Goal: Contribute content: Add original content to the website for others to see

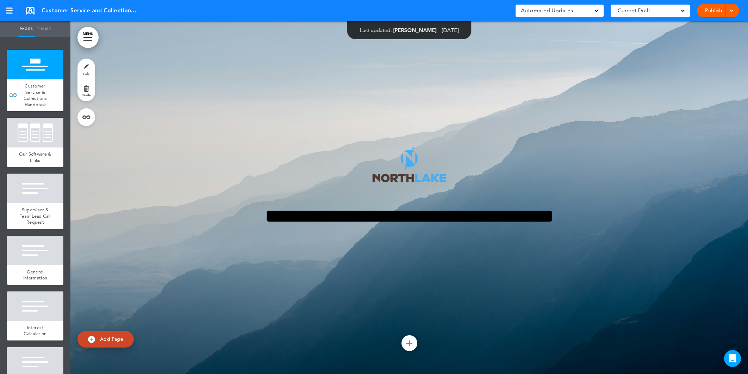
type input "********"
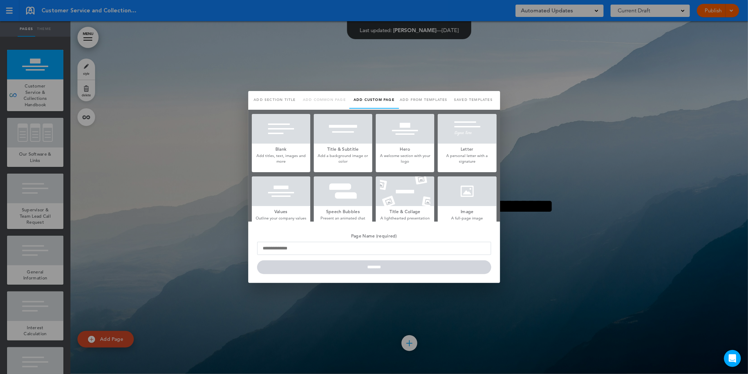
click at [288, 130] on div at bounding box center [281, 129] width 58 height 30
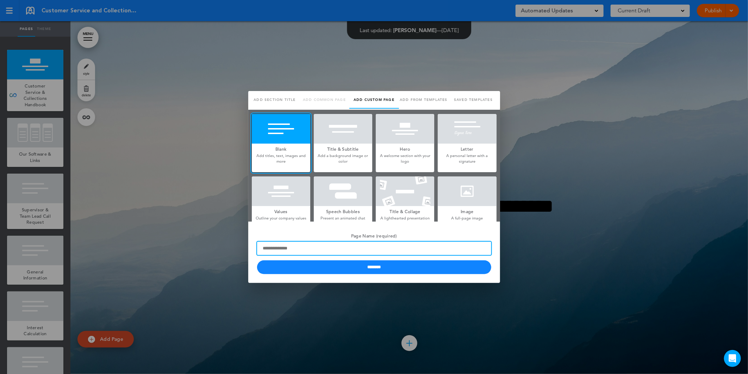
click at [326, 242] on input "Page Name (required)" at bounding box center [374, 247] width 234 height 13
type input "**********"
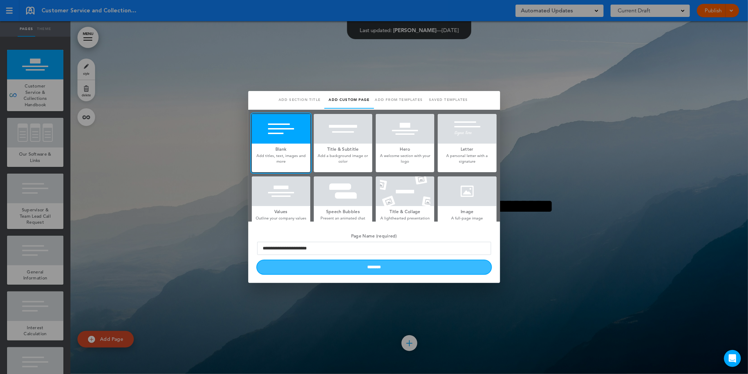
click at [383, 267] on input "********" at bounding box center [374, 267] width 234 height 14
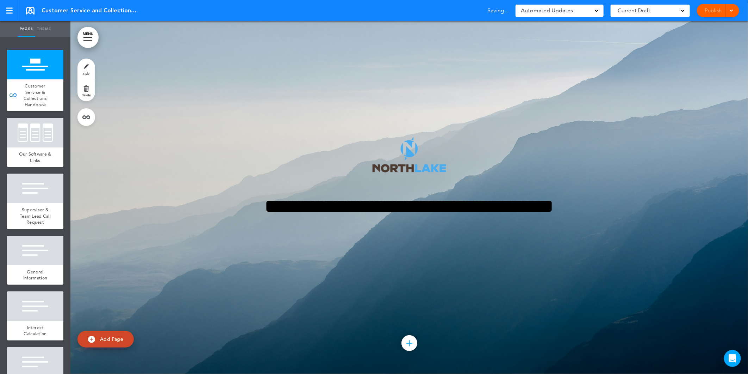
click at [25, 250] on div at bounding box center [374, 187] width 748 height 374
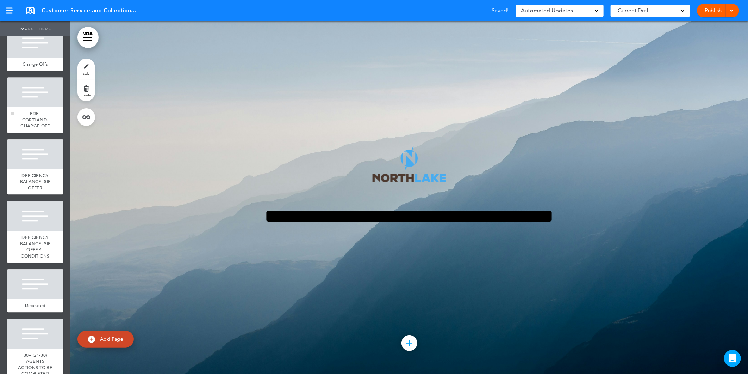
click at [37, 132] on div "FDR- CORTLAND- CHARGE OFF" at bounding box center [35, 120] width 56 height 26
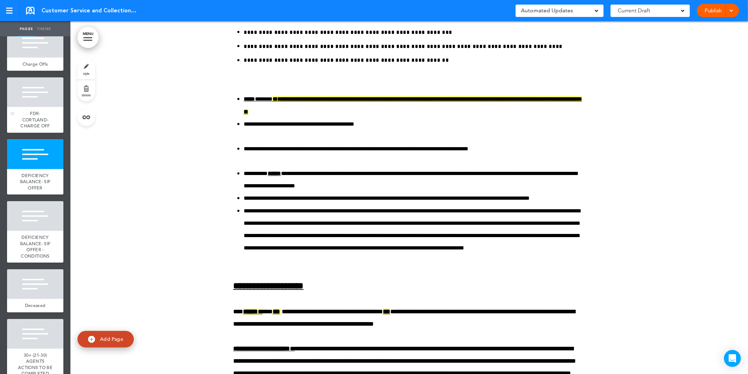
click at [35, 107] on div at bounding box center [35, 92] width 56 height 30
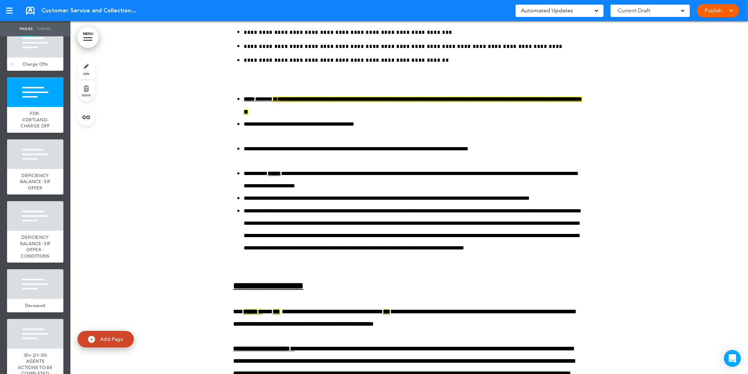
click at [36, 57] on div at bounding box center [35, 43] width 56 height 30
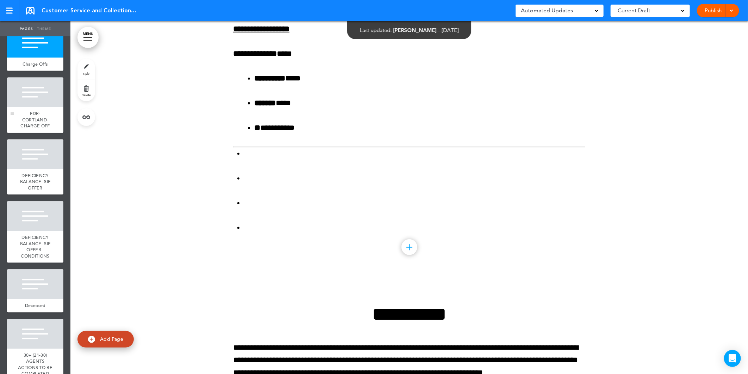
click at [38, 107] on div at bounding box center [35, 92] width 56 height 30
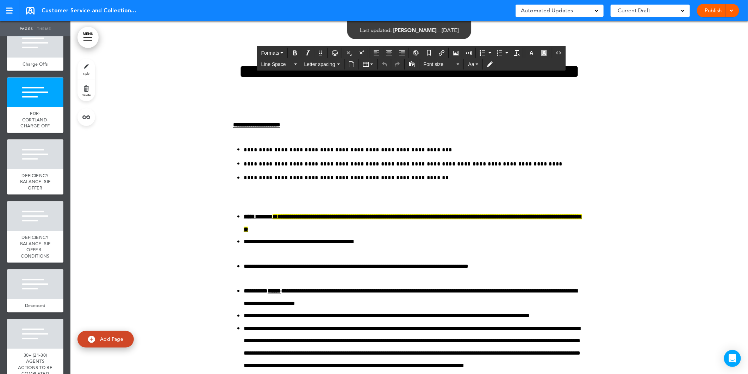
drag, startPoint x: 472, startPoint y: 177, endPoint x: 347, endPoint y: 175, distance: 125.1
drag, startPoint x: 540, startPoint y: 296, endPoint x: 225, endPoint y: 203, distance: 328.6
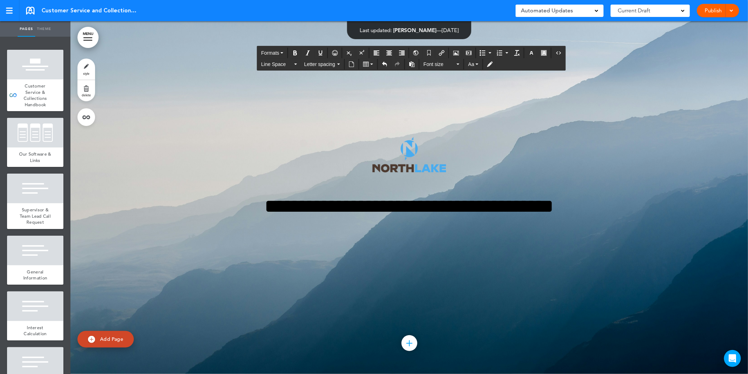
scroll to position [36091, 0]
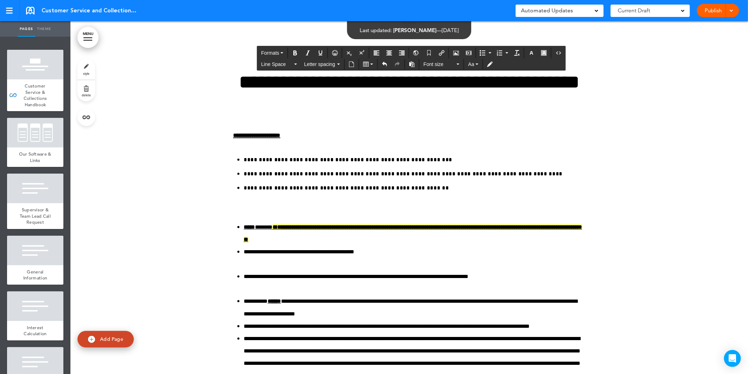
drag, startPoint x: 544, startPoint y: 307, endPoint x: 209, endPoint y: 268, distance: 337.7
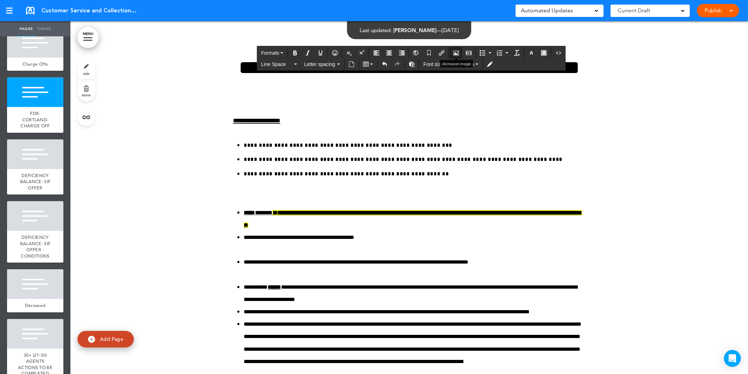
click at [458, 51] on icon "Airmason image" at bounding box center [457, 53] width 6 height 6
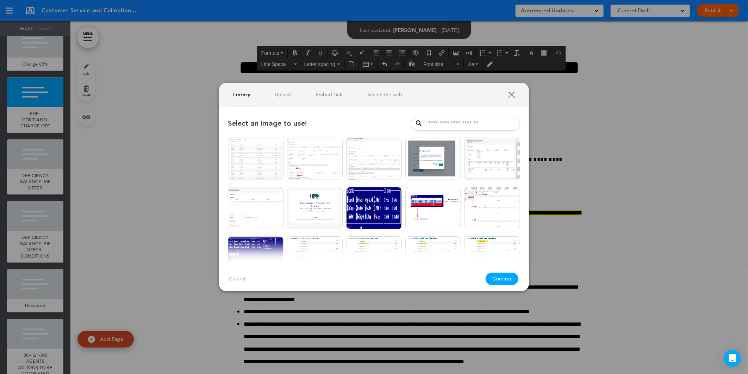
click at [278, 93] on link "Upload" at bounding box center [283, 94] width 16 height 7
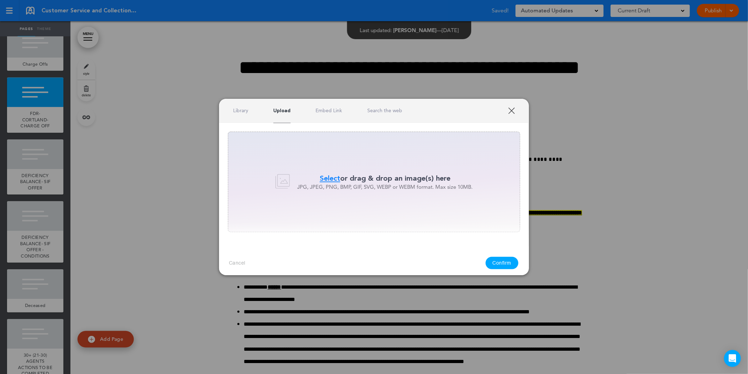
click at [325, 177] on span "Select" at bounding box center [330, 178] width 20 height 10
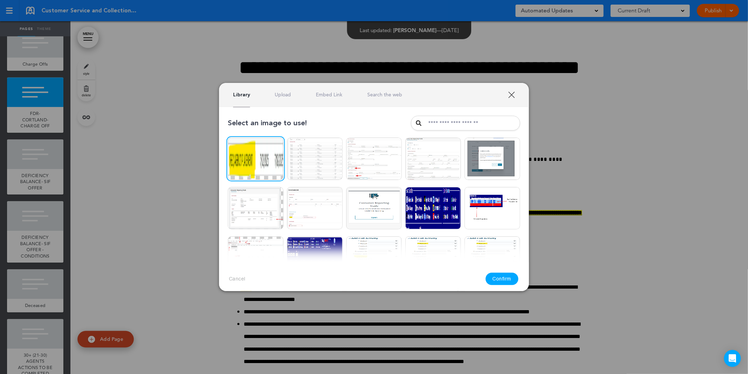
click at [501, 280] on button "Confirm" at bounding box center [502, 278] width 33 height 12
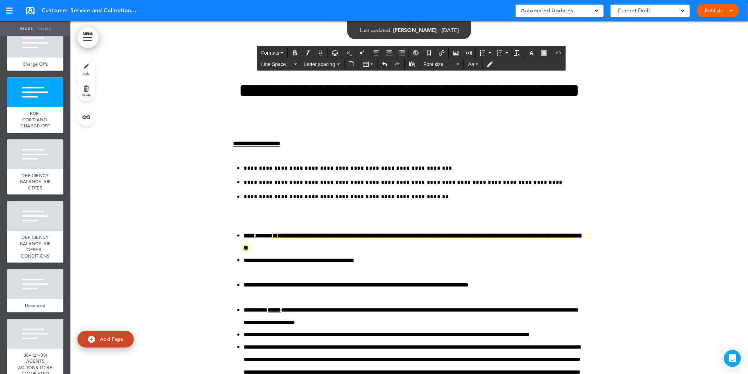
drag, startPoint x: 230, startPoint y: 215, endPoint x: 375, endPoint y: 200, distance: 145.3
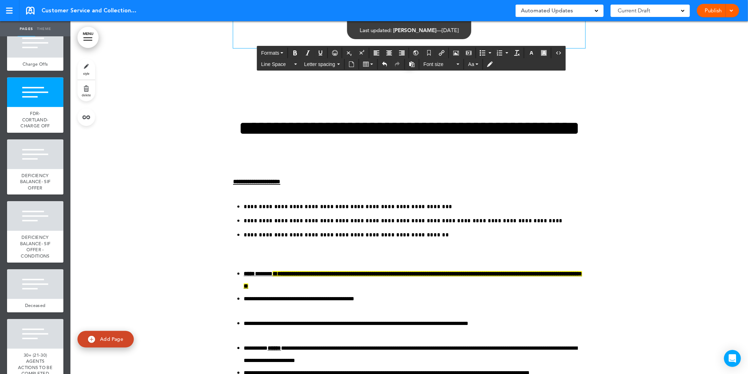
drag, startPoint x: 512, startPoint y: 277, endPoint x: 404, endPoint y: 277, distance: 108.5
drag, startPoint x: 401, startPoint y: 277, endPoint x: 336, endPoint y: 274, distance: 64.9
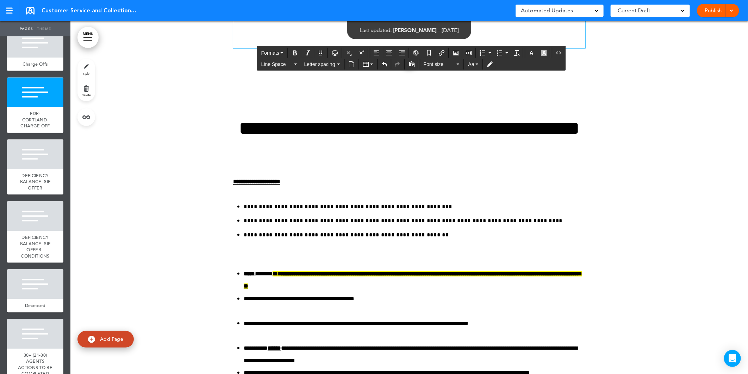
click at [297, 51] on icon "Bold" at bounding box center [295, 53] width 6 height 6
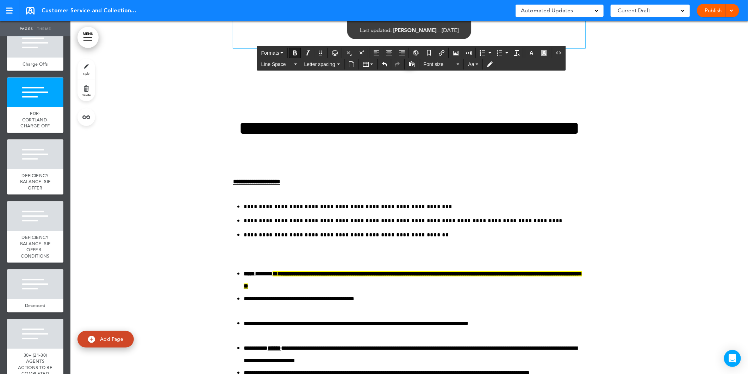
drag, startPoint x: 247, startPoint y: 129, endPoint x: 227, endPoint y: 127, distance: 19.8
drag, startPoint x: 333, startPoint y: 130, endPoint x: 249, endPoint y: 130, distance: 84.6
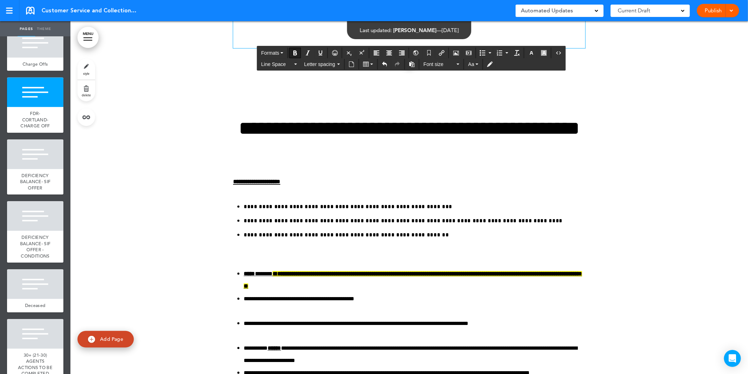
drag, startPoint x: 340, startPoint y: 129, endPoint x: 248, endPoint y: 128, distance: 91.3
click at [296, 52] on icon "Bold" at bounding box center [295, 53] width 6 height 6
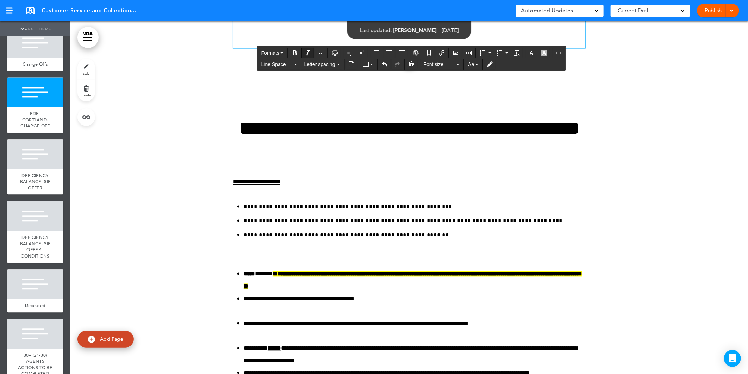
click at [309, 53] on icon "Italic" at bounding box center [308, 53] width 6 height 6
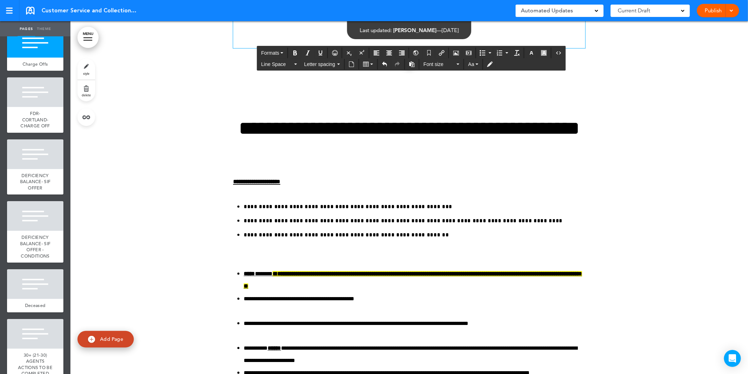
click at [705, 13] on div "Publish Publish Preview Draft" at bounding box center [718, 10] width 42 height 13
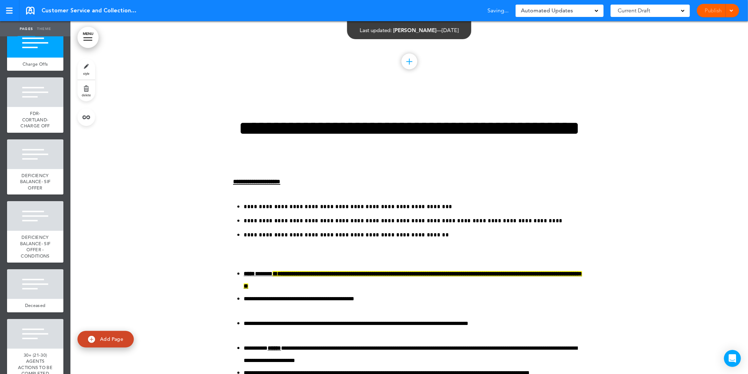
click at [712, 12] on div "Publish Publish Preview Draft" at bounding box center [718, 10] width 42 height 13
click at [712, 12] on link "Publish" at bounding box center [714, 10] width 22 height 13
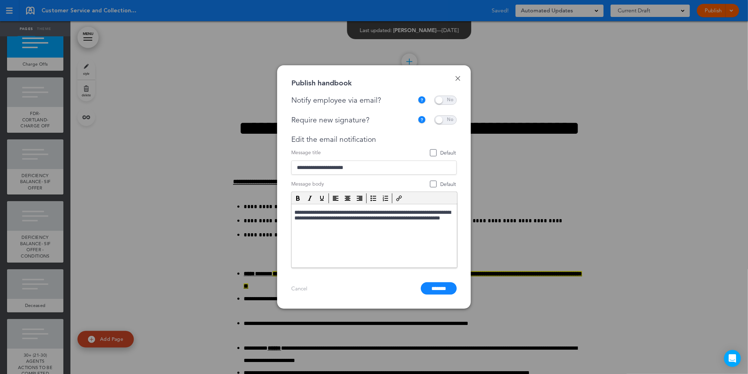
click at [427, 287] on input "*******" at bounding box center [439, 288] width 36 height 12
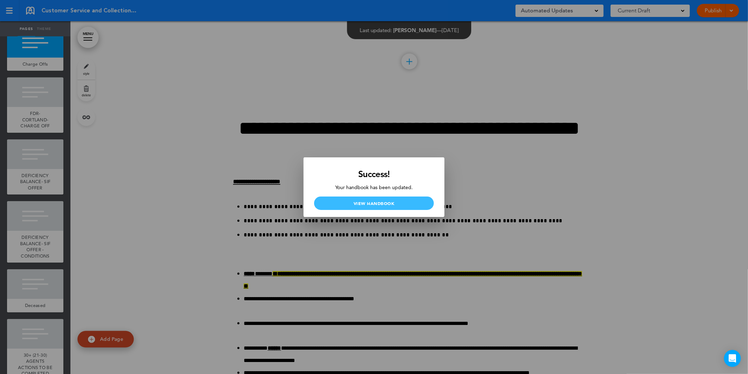
click at [376, 200] on link "View Handbook" at bounding box center [374, 202] width 120 height 13
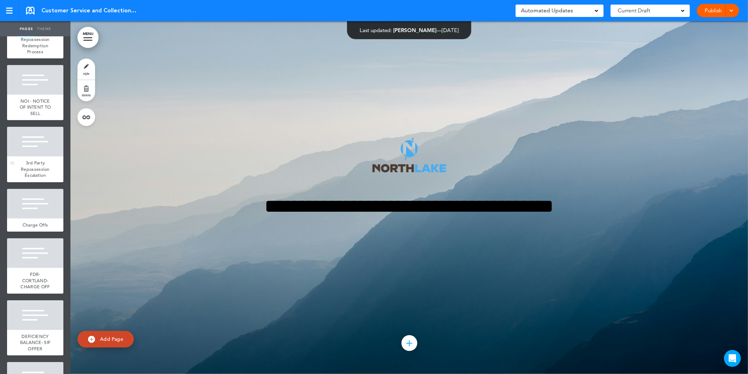
scroll to position [4307, 0]
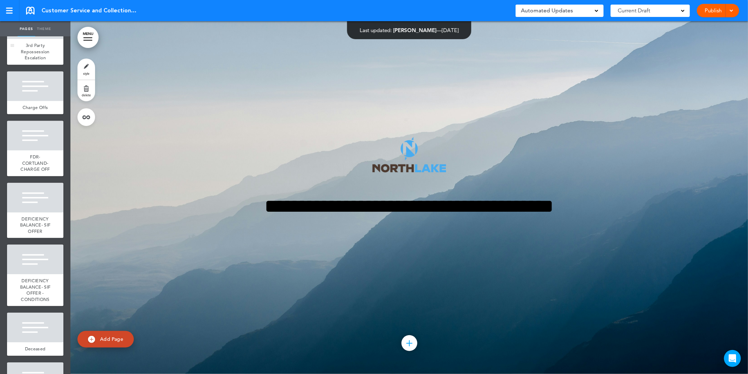
click at [39, 61] on span "3rd Party Repossession Escalation" at bounding box center [35, 51] width 29 height 18
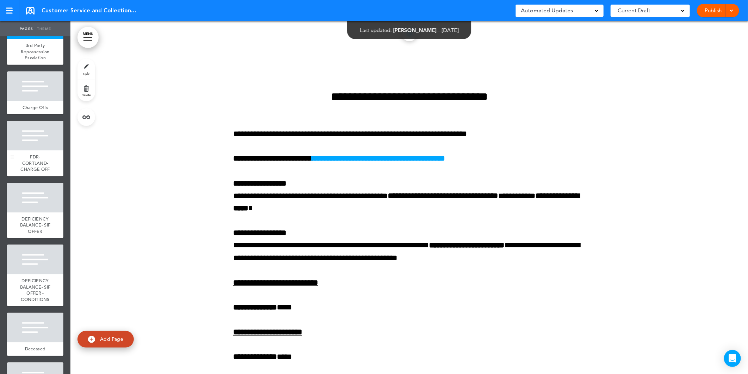
click at [33, 150] on div at bounding box center [35, 136] width 56 height 30
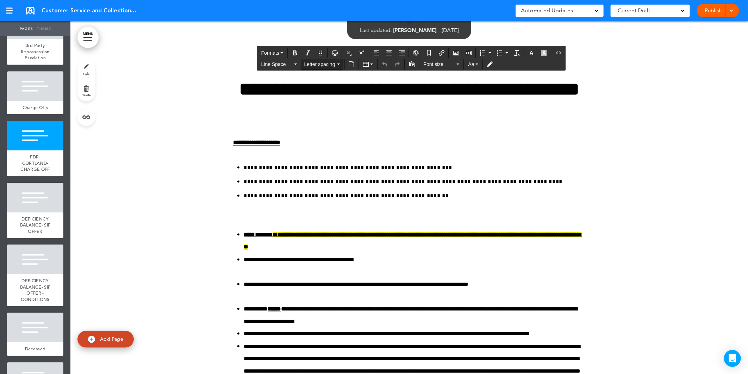
drag, startPoint x: 436, startPoint y: 61, endPoint x: 336, endPoint y: 58, distance: 100.1
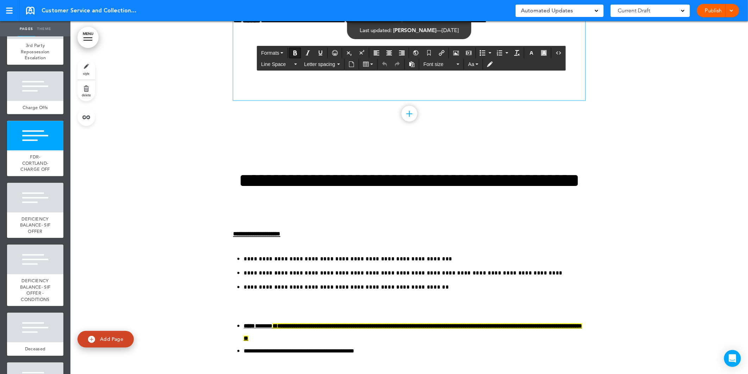
scroll to position [36091, 0]
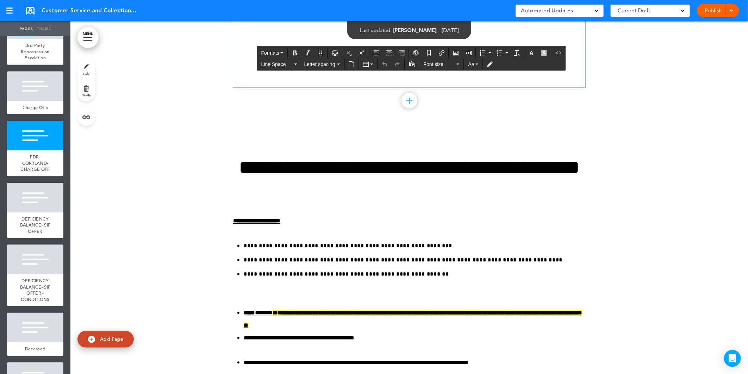
drag, startPoint x: 437, startPoint y: 137, endPoint x: 312, endPoint y: 138, distance: 125.4
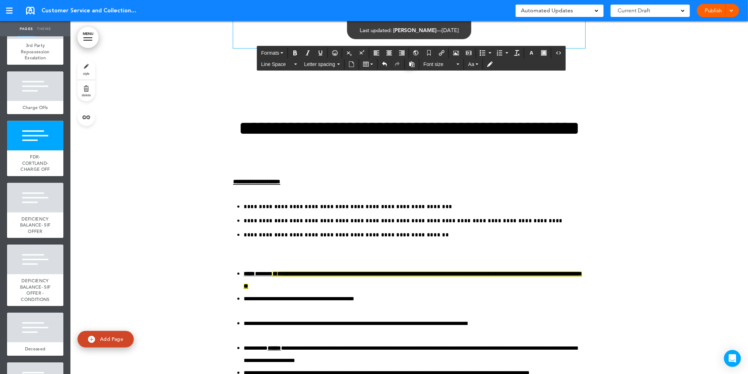
drag, startPoint x: 545, startPoint y: 276, endPoint x: 358, endPoint y: 279, distance: 187.5
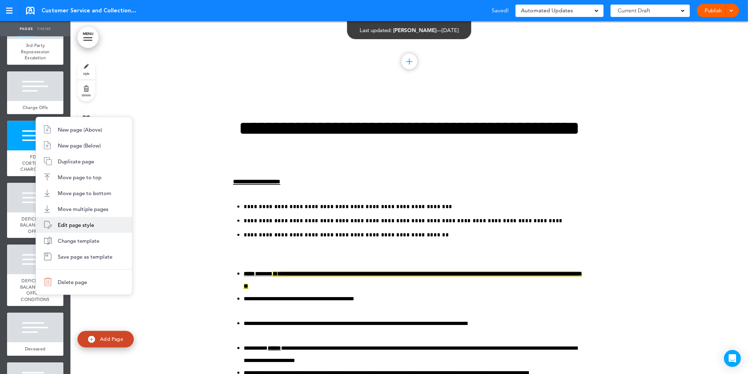
click at [88, 224] on span "Edit page style" at bounding box center [76, 224] width 36 height 7
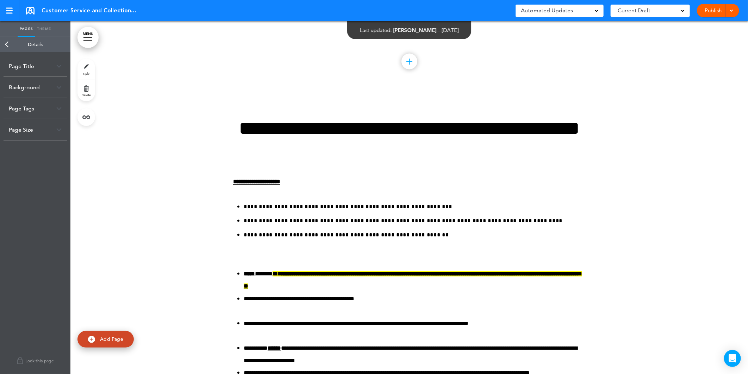
click at [24, 65] on div "Page Title" at bounding box center [35, 66] width 63 height 21
click at [31, 94] on input "**********" at bounding box center [35, 94] width 53 height 12
drag, startPoint x: 51, startPoint y: 94, endPoint x: 23, endPoint y: 94, distance: 28.2
click at [23, 94] on input "**********" at bounding box center [35, 94] width 53 height 13
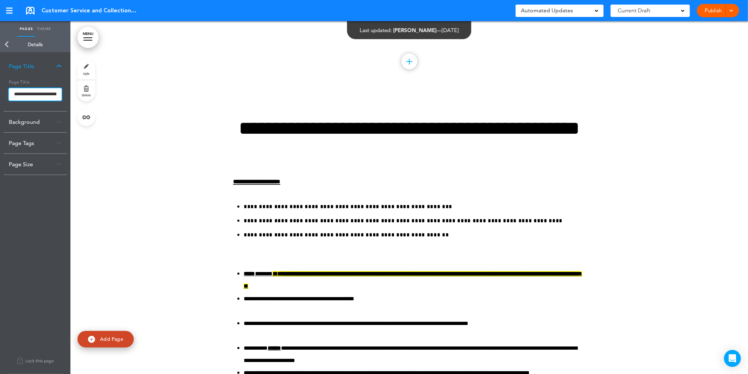
scroll to position [0, 0]
drag, startPoint x: 55, startPoint y: 93, endPoint x: 6, endPoint y: 92, distance: 49.0
click at [6, 92] on div "**********" at bounding box center [35, 93] width 63 height 35
type input "**********"
click at [368, 97] on body "Checking url availability Make this page common so it is available in other han…" at bounding box center [374, 187] width 748 height 374
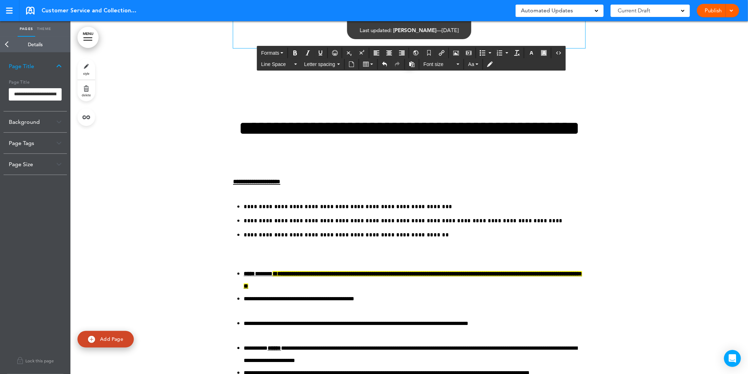
drag, startPoint x: 372, startPoint y: 97, endPoint x: 325, endPoint y: 97, distance: 47.2
drag, startPoint x: 365, startPoint y: 100, endPoint x: 323, endPoint y: 100, distance: 42.3
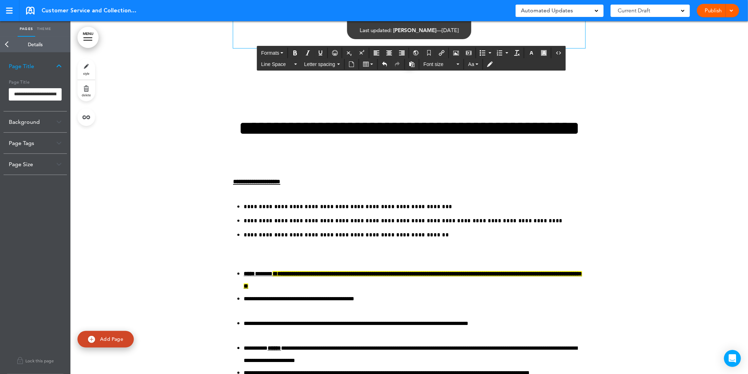
drag, startPoint x: 374, startPoint y: 227, endPoint x: 339, endPoint y: 227, distance: 35.6
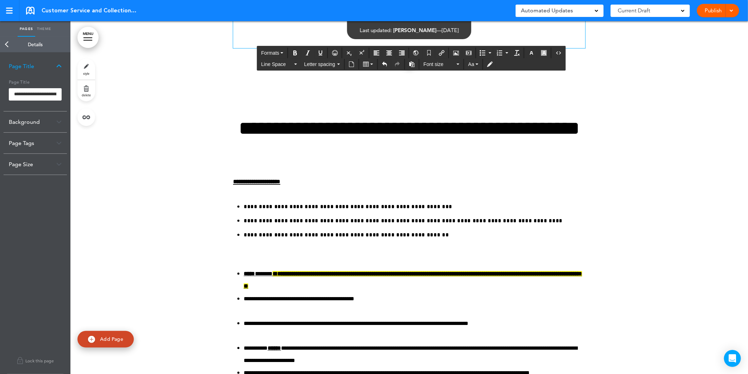
drag, startPoint x: 262, startPoint y: 142, endPoint x: 230, endPoint y: 143, distance: 32.1
click at [708, 13] on div "Publish Publish Preview Draft" at bounding box center [718, 10] width 42 height 13
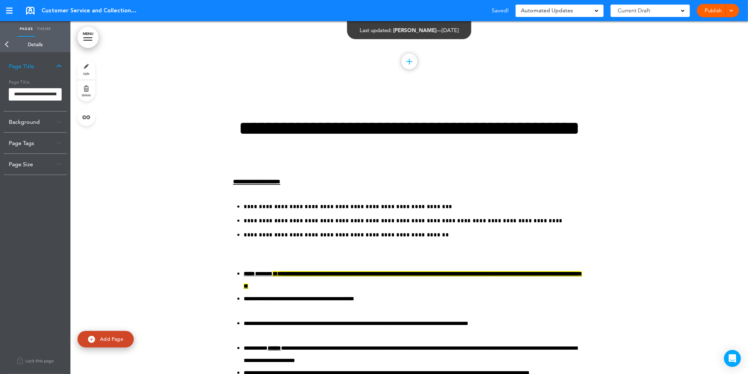
click at [708, 13] on link "Publish" at bounding box center [714, 10] width 22 height 13
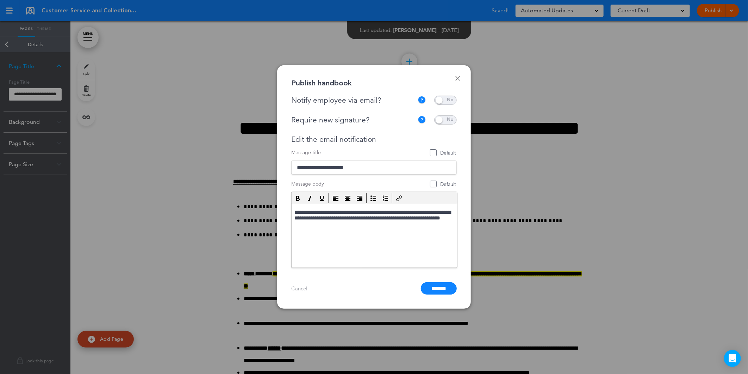
click at [439, 287] on input "*******" at bounding box center [439, 288] width 36 height 12
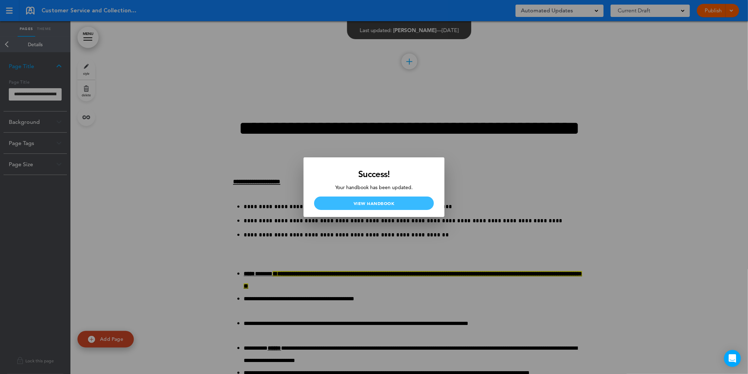
click at [406, 200] on link "View Handbook" at bounding box center [374, 202] width 120 height 13
click at [386, 202] on link "View Handbook" at bounding box center [374, 202] width 120 height 13
